Goal: Transaction & Acquisition: Download file/media

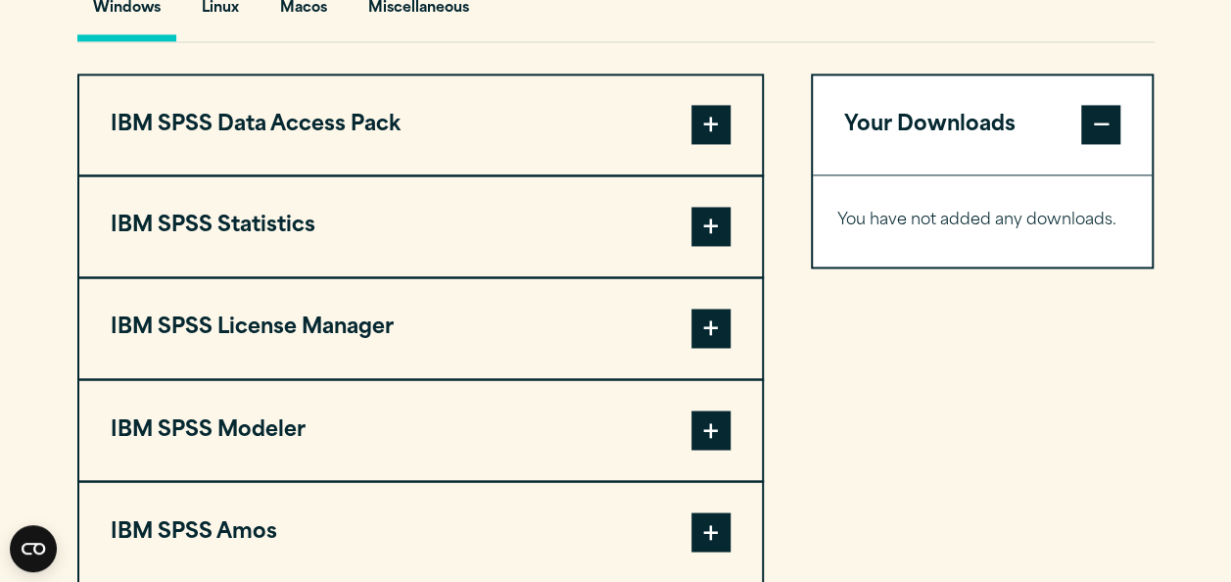
scroll to position [1517, 0]
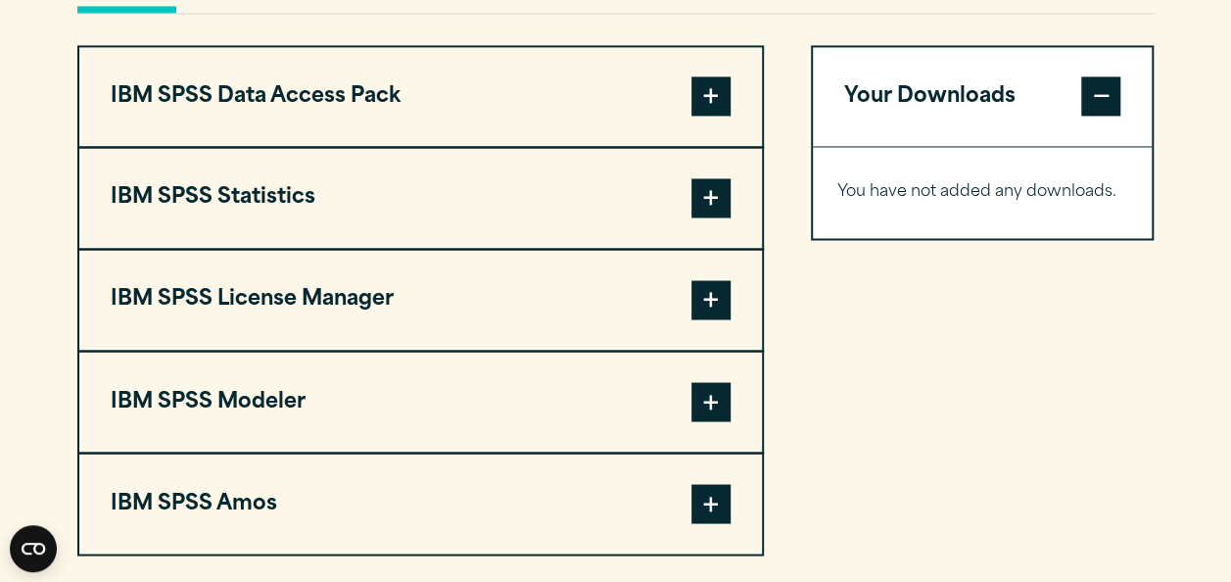
click at [715, 217] on span at bounding box center [711, 197] width 39 height 39
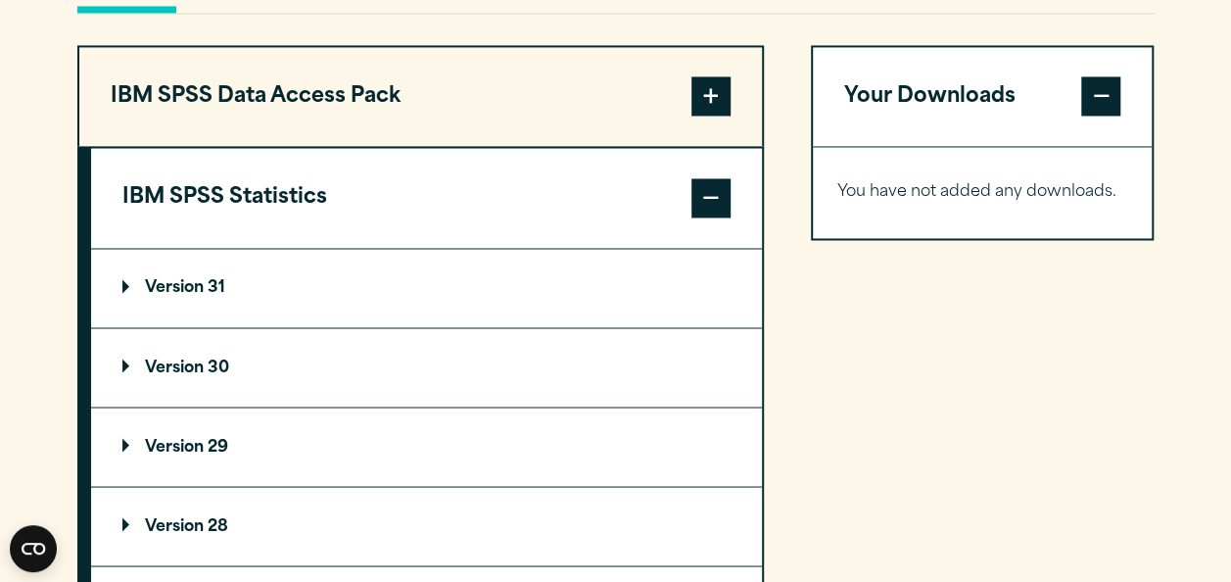
click at [351, 310] on summary "Version 31" at bounding box center [426, 288] width 671 height 78
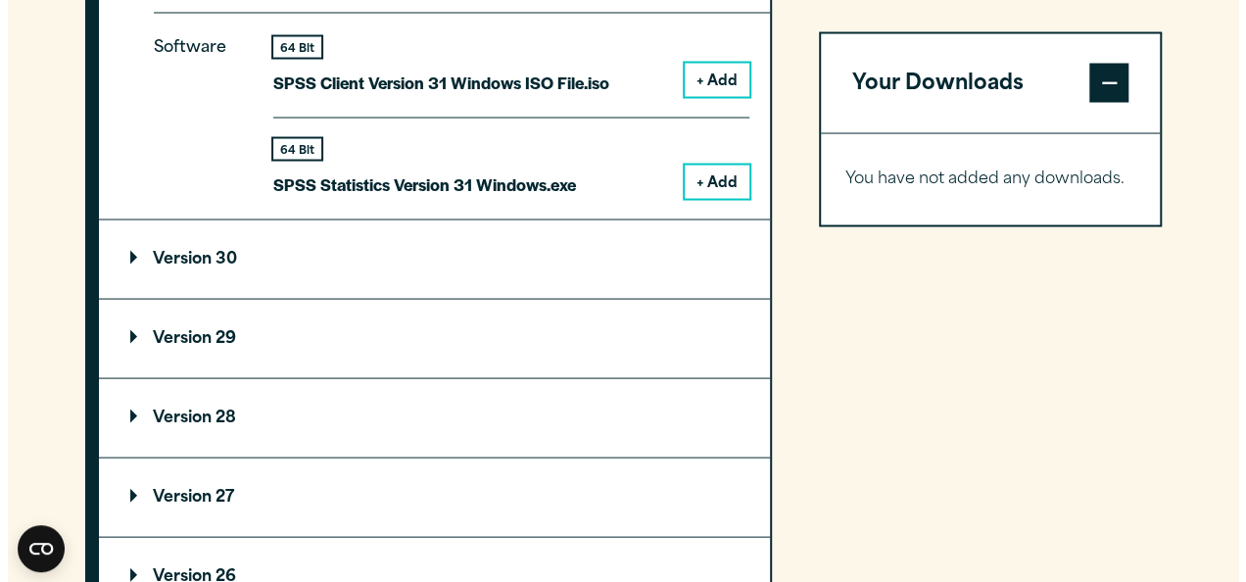
scroll to position [1806, 0]
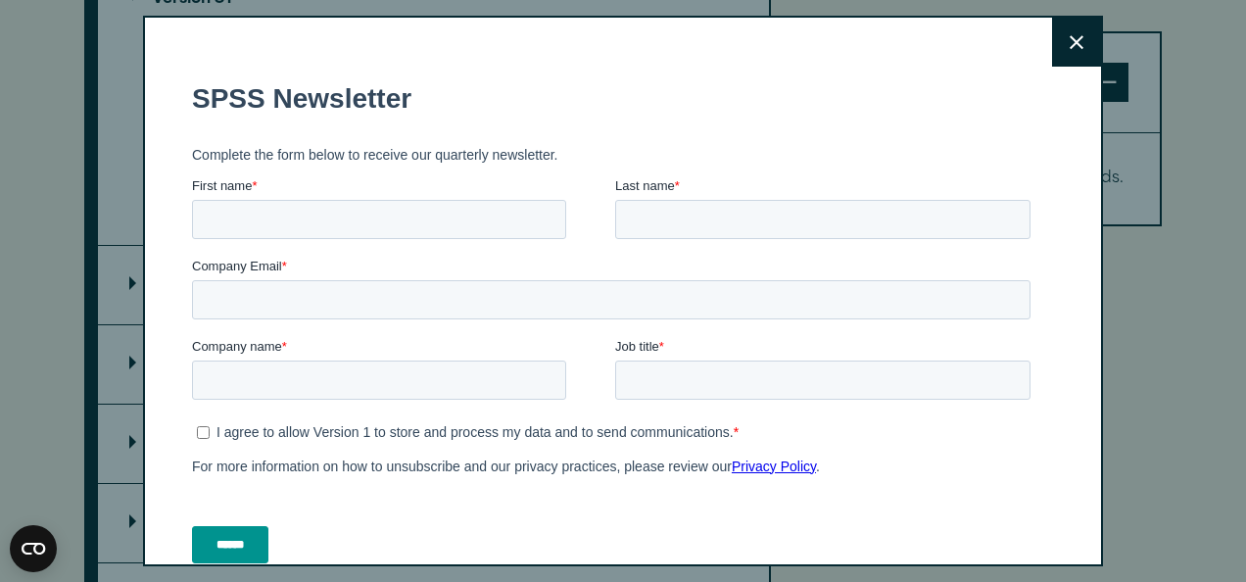
click at [1052, 45] on button "Close" at bounding box center [1076, 42] width 49 height 49
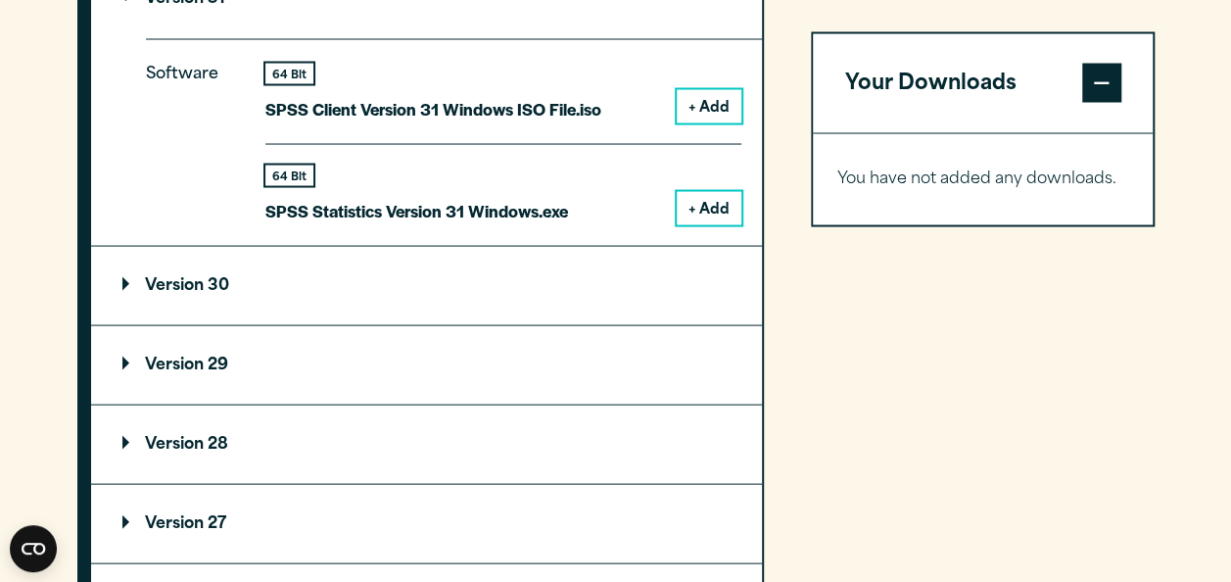
click at [337, 324] on summary "Version 30" at bounding box center [426, 285] width 671 height 78
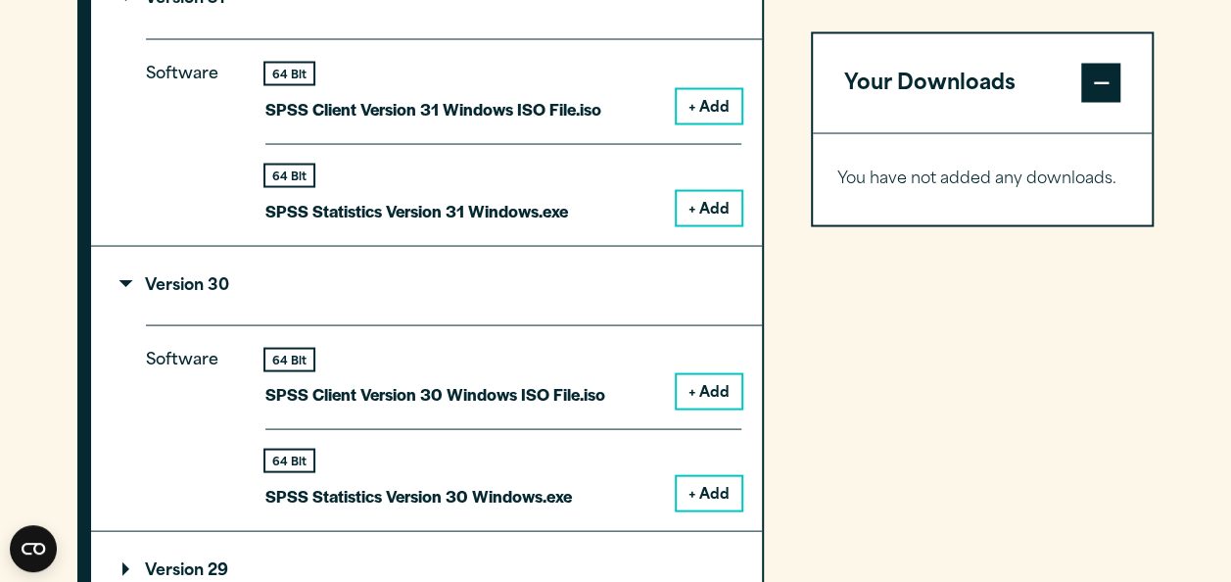
click at [699, 509] on button "+ Add" at bounding box center [709, 492] width 65 height 33
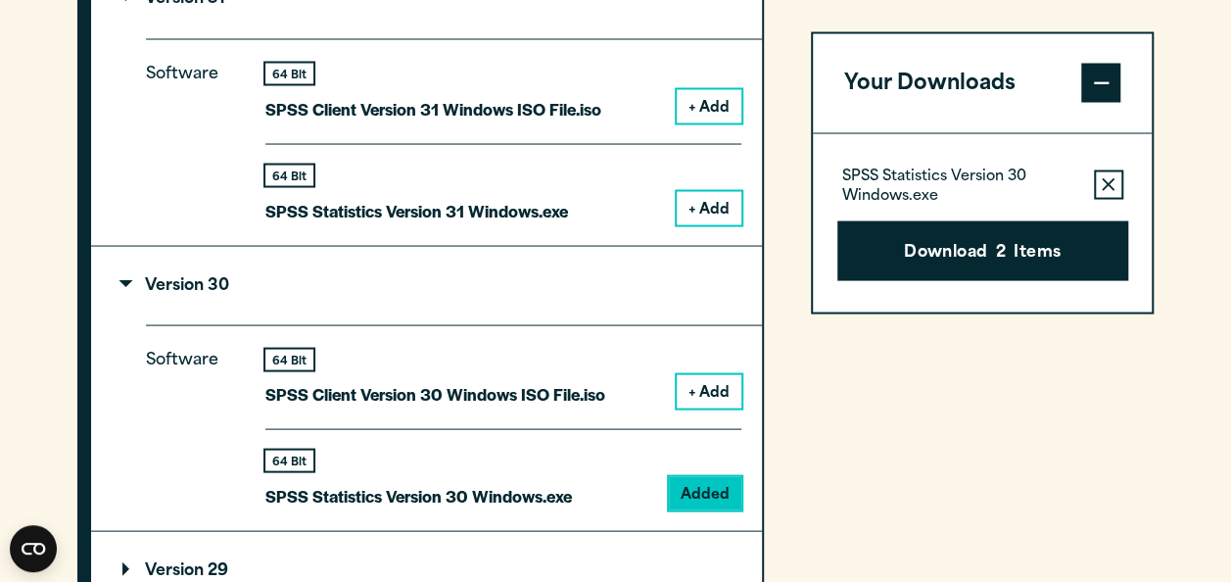
click at [1109, 186] on icon "button" at bounding box center [1108, 184] width 13 height 13
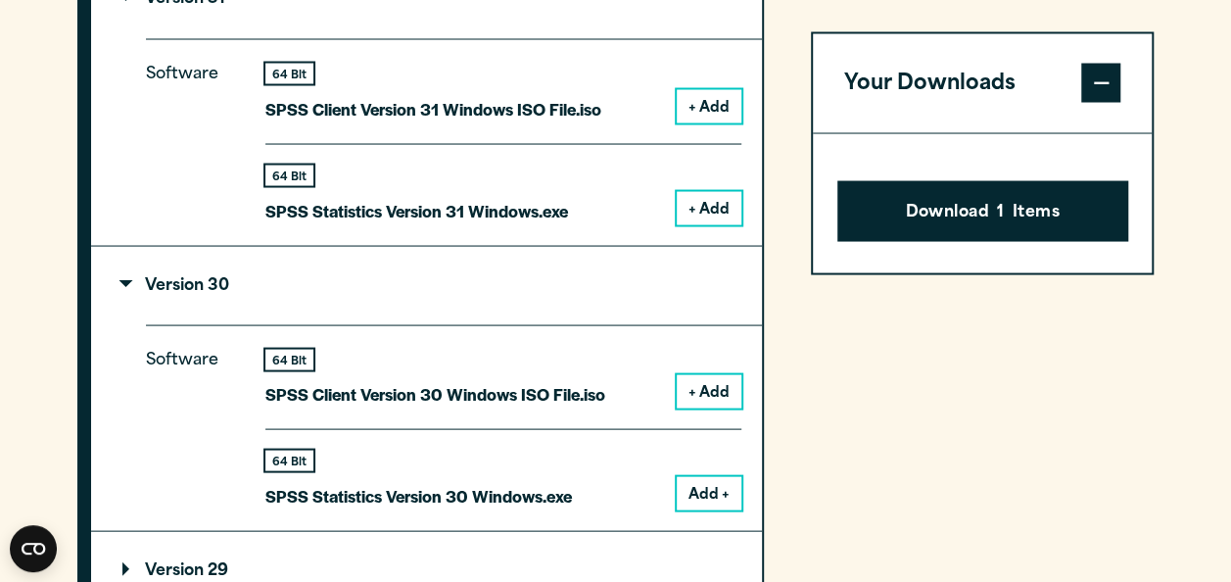
click at [1089, 86] on span at bounding box center [1100, 83] width 39 height 39
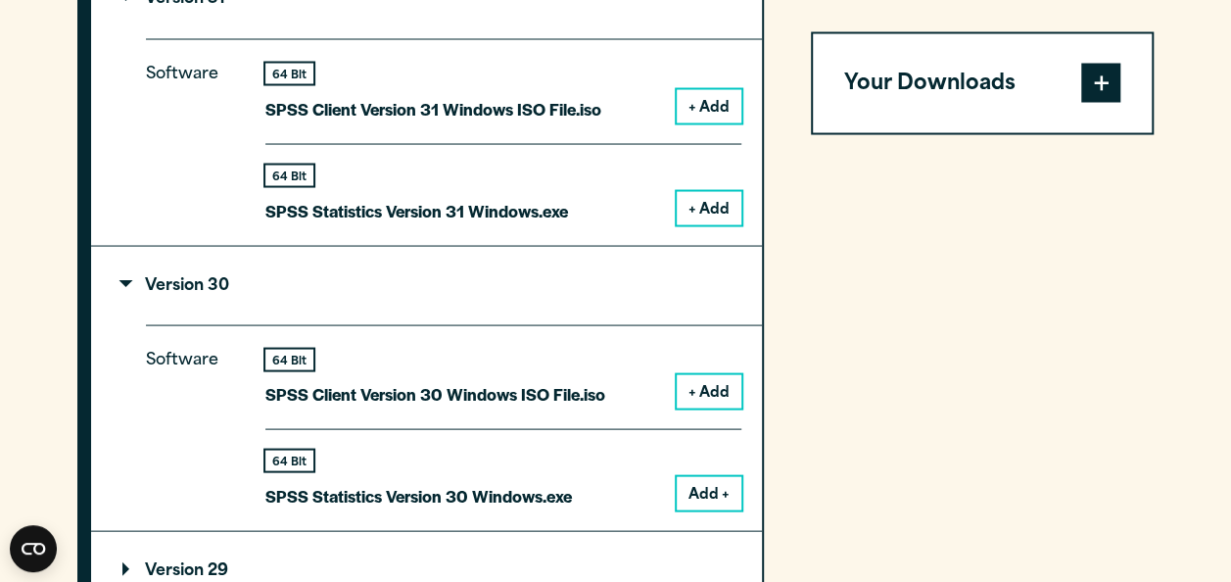
click at [1089, 86] on span at bounding box center [1100, 83] width 39 height 39
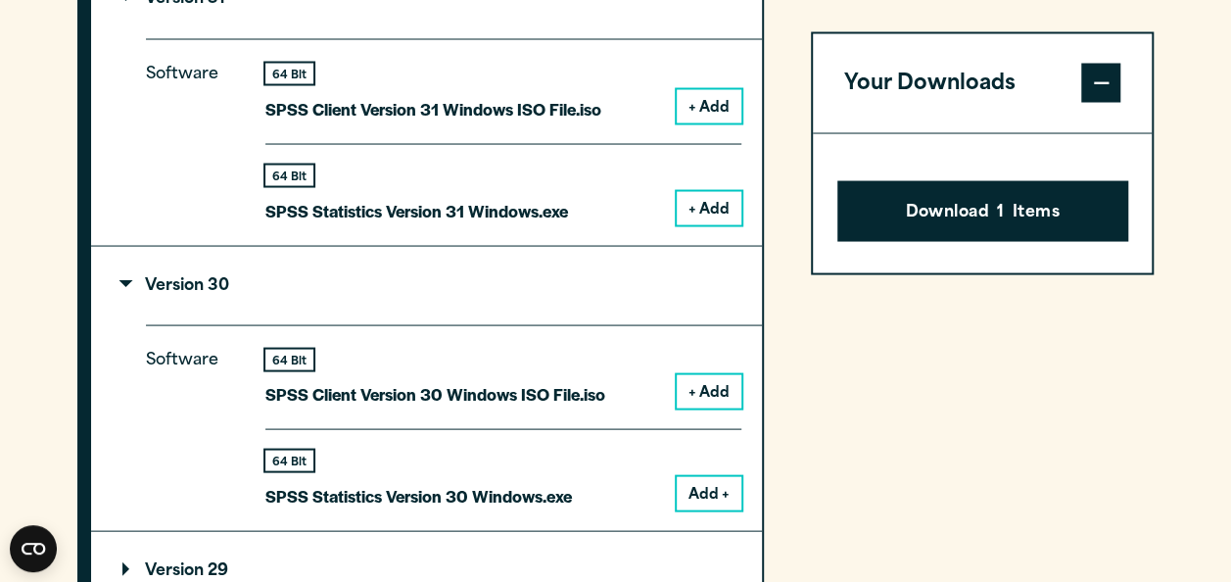
click at [697, 509] on button "Add +" at bounding box center [709, 492] width 65 height 33
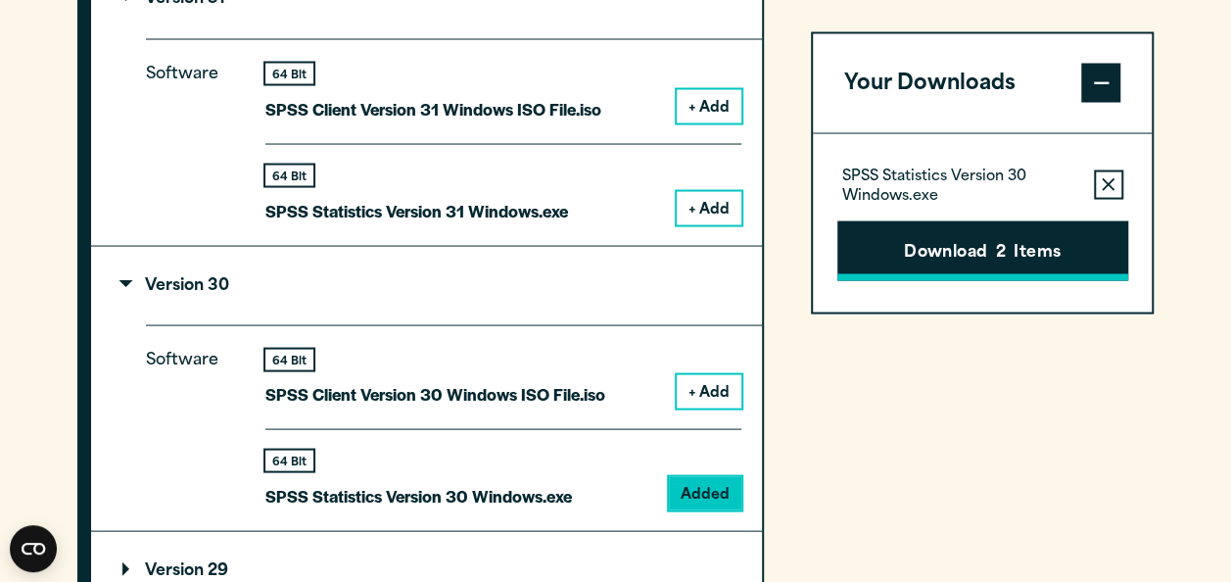
drag, startPoint x: 995, startPoint y: 213, endPoint x: 995, endPoint y: 257, distance: 44.1
click at [995, 257] on div "Download 2 Items" at bounding box center [982, 243] width 291 height 76
click at [995, 257] on button "Download 2 Items" at bounding box center [982, 250] width 291 height 61
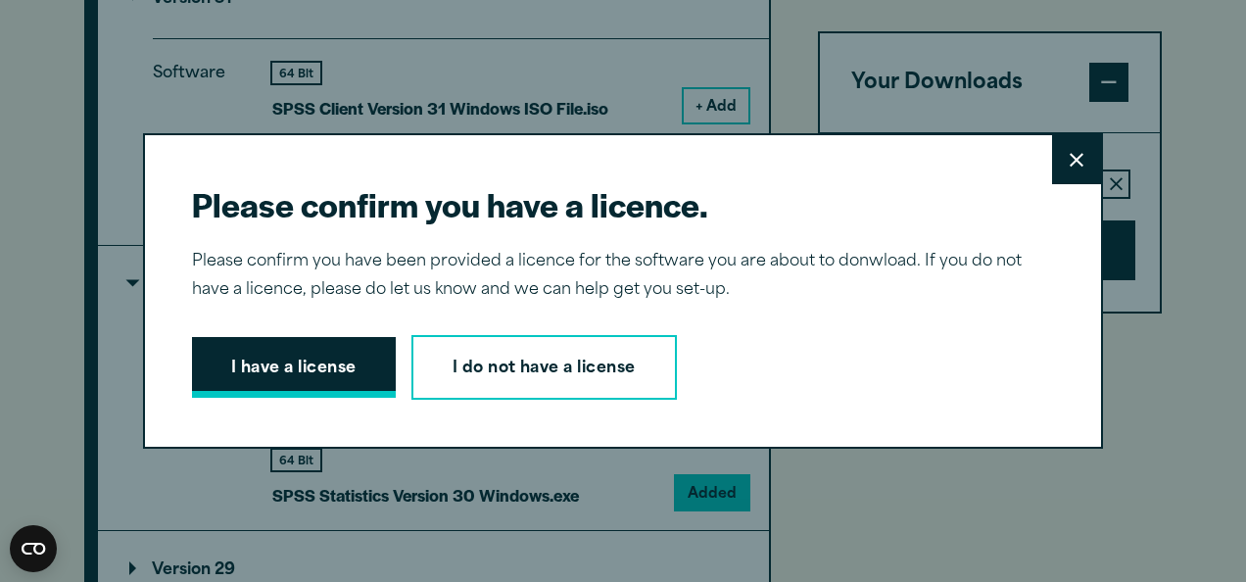
click at [350, 380] on button "I have a license" at bounding box center [294, 367] width 204 height 61
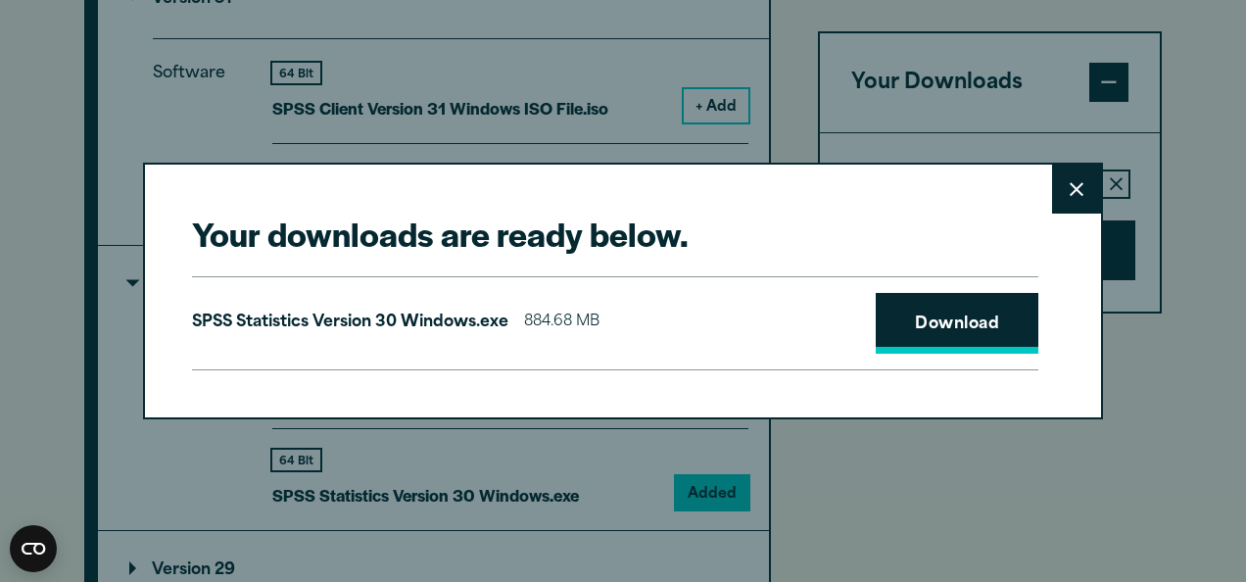
click at [934, 319] on link "Download" at bounding box center [957, 323] width 163 height 61
